Goal: Navigation & Orientation: Go to known website

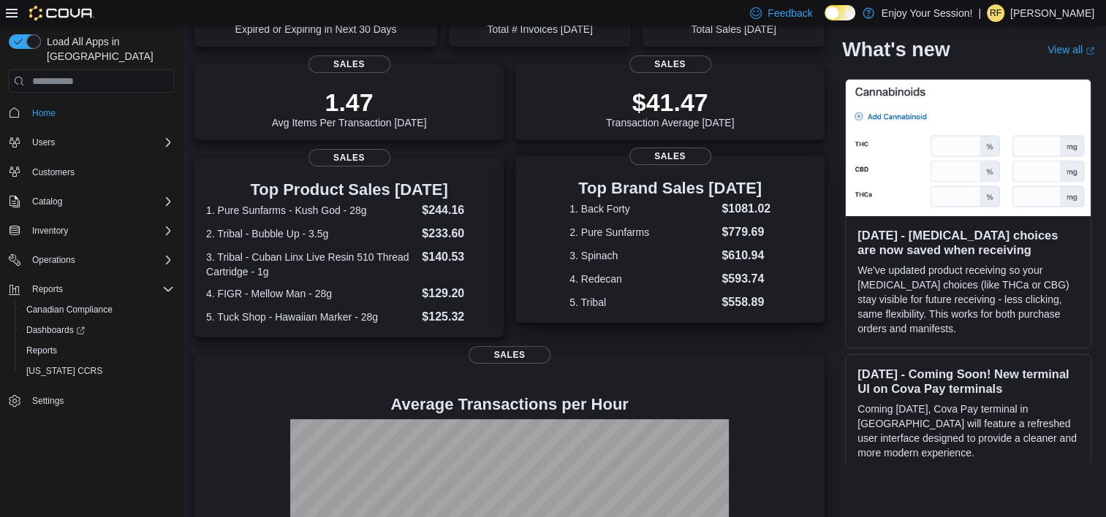
scroll to position [319, 0]
